Goal: Entertainment & Leisure: Consume media (video, audio)

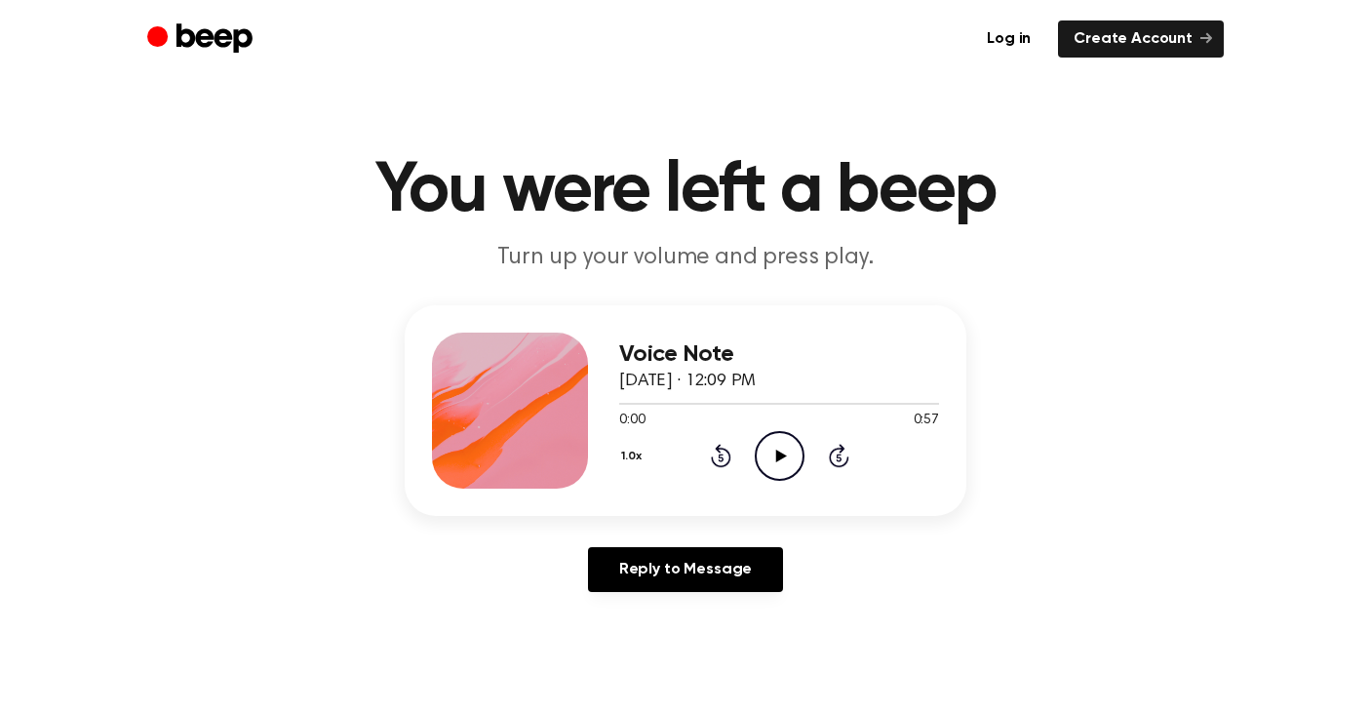
click at [784, 443] on icon "Play Audio" at bounding box center [780, 456] width 50 height 50
click at [795, 453] on icon "Play Audio" at bounding box center [780, 456] width 50 height 50
click at [779, 446] on icon "Play Audio" at bounding box center [780, 456] width 50 height 50
